Goal: Find specific page/section: Find specific page/section

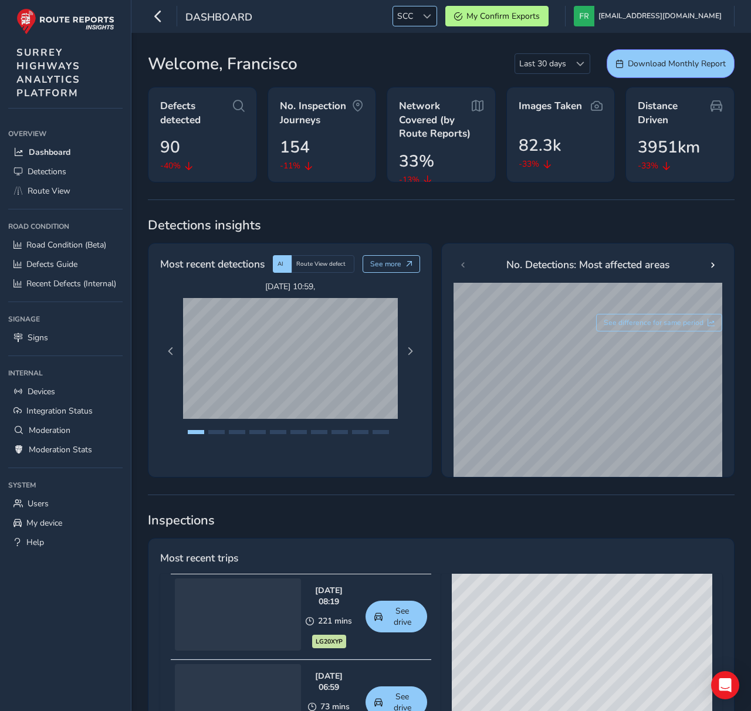
click at [446, 31] on div "Dashboard SCC SCC My Confirm Exports [EMAIL_ADDRESS][DOMAIN_NAME] Colour Scheme…" at bounding box center [441, 16] width 620 height 33
click at [437, 21] on div at bounding box center [426, 15] width 19 height 19
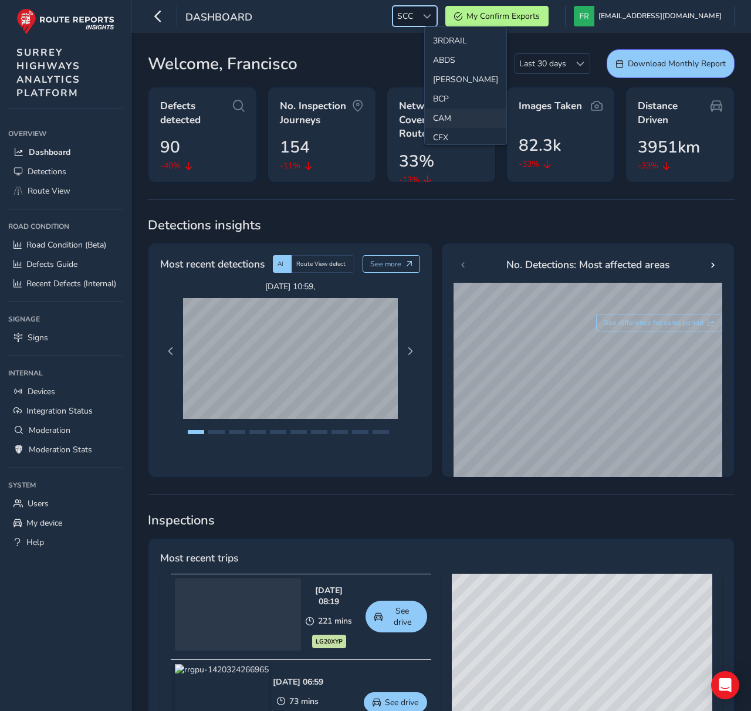
click at [455, 120] on li "CAM" at bounding box center [466, 118] width 82 height 19
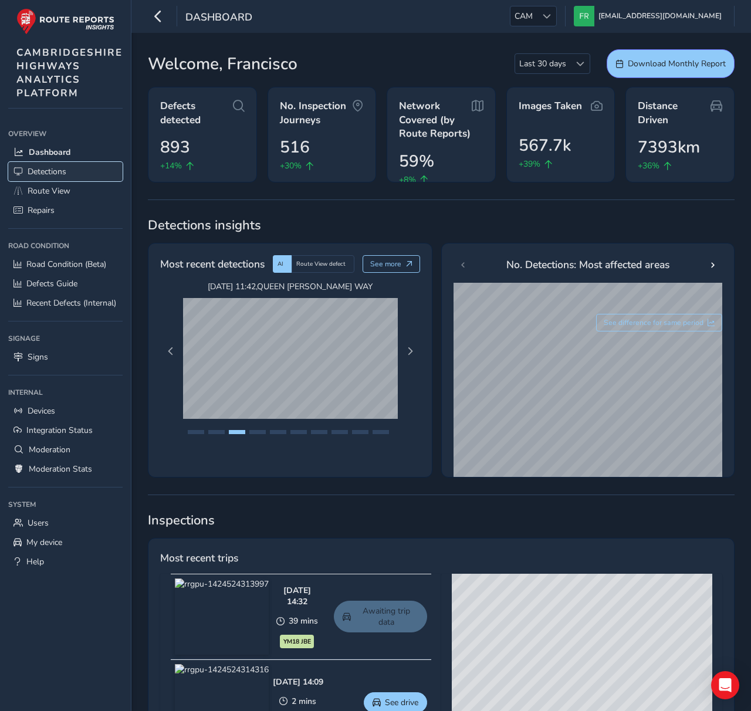
click at [70, 167] on link "Detections" at bounding box center [65, 171] width 114 height 19
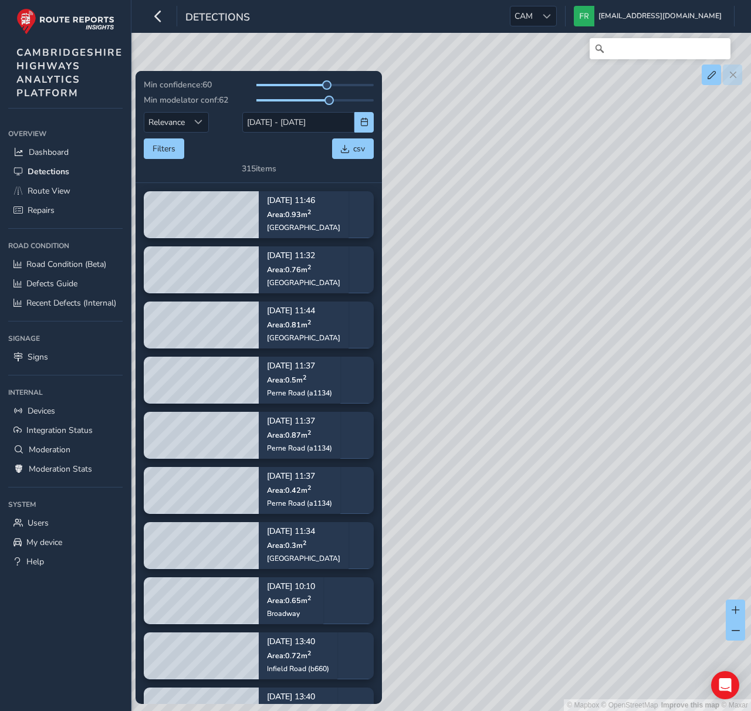
click at [207, 143] on div "Filters csv" at bounding box center [259, 148] width 230 height 21
click at [136, 142] on div "Min confidence: 60 Min modelator conf: 62 Relevance Relevance 19/08/2025 - 02/0…" at bounding box center [259, 127] width 246 height 112
click at [158, 146] on button "Filters" at bounding box center [164, 148] width 40 height 21
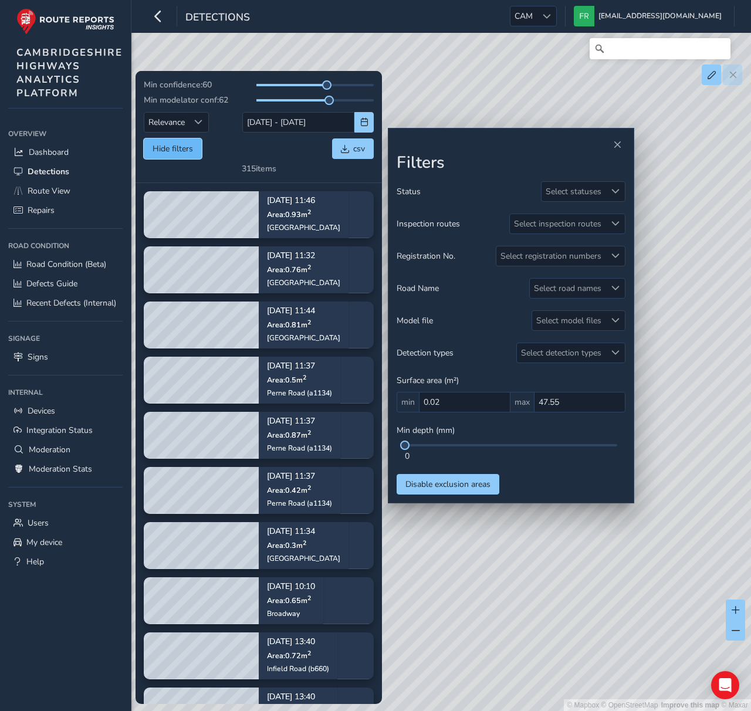
click at [158, 146] on button "Hide filters" at bounding box center [173, 148] width 58 height 21
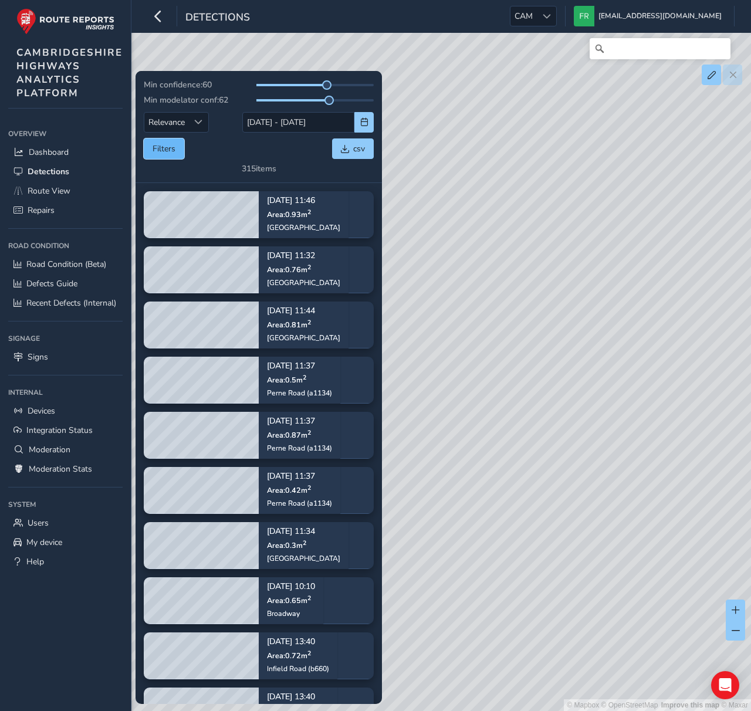
click at [158, 146] on button "Filters" at bounding box center [164, 148] width 40 height 21
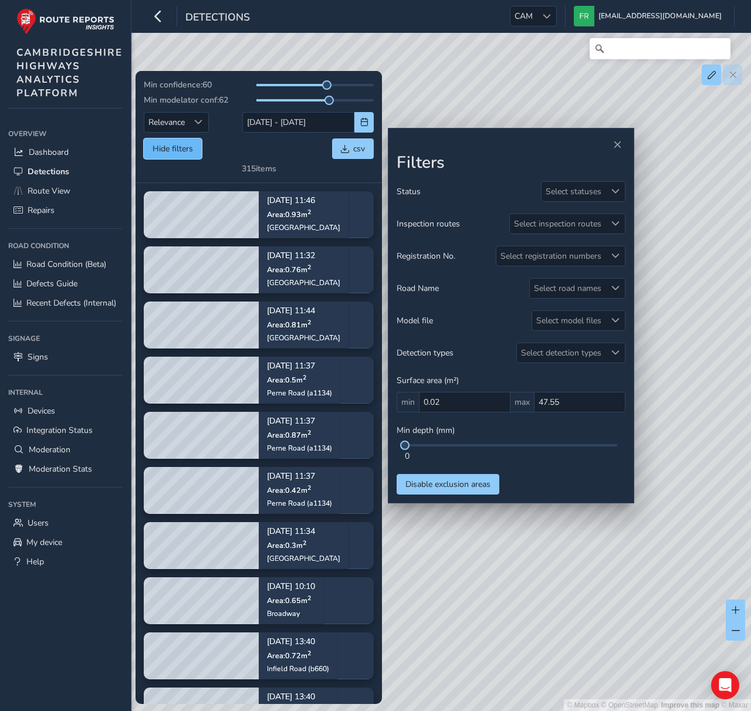
click at [158, 146] on button "Hide filters" at bounding box center [173, 148] width 58 height 21
